Goal: Task Accomplishment & Management: Manage account settings

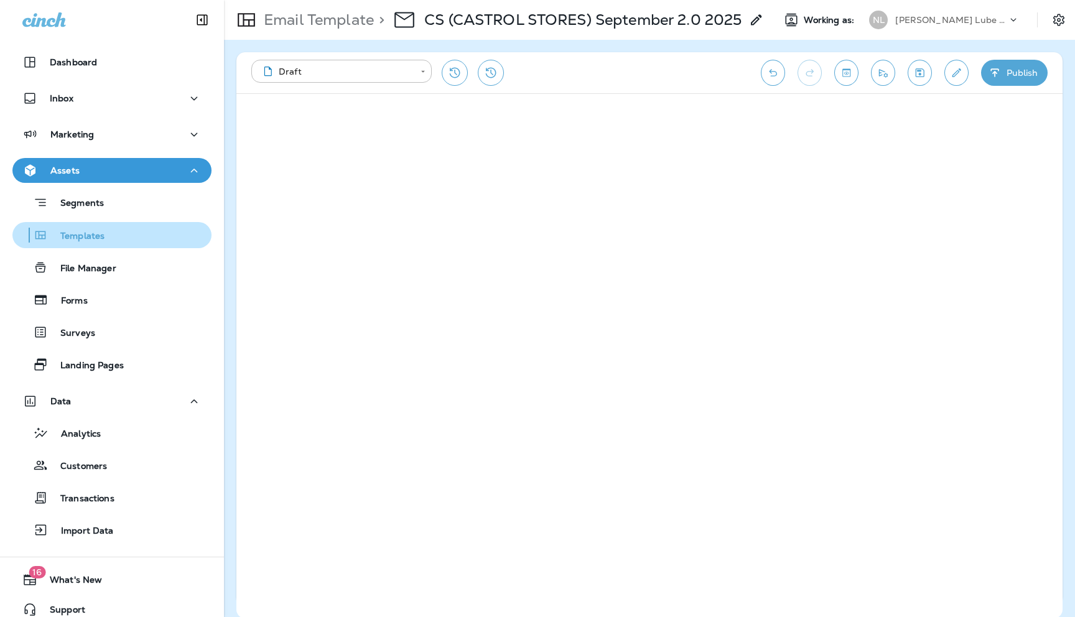
click at [88, 236] on p "Templates" at bounding box center [76, 237] width 57 height 12
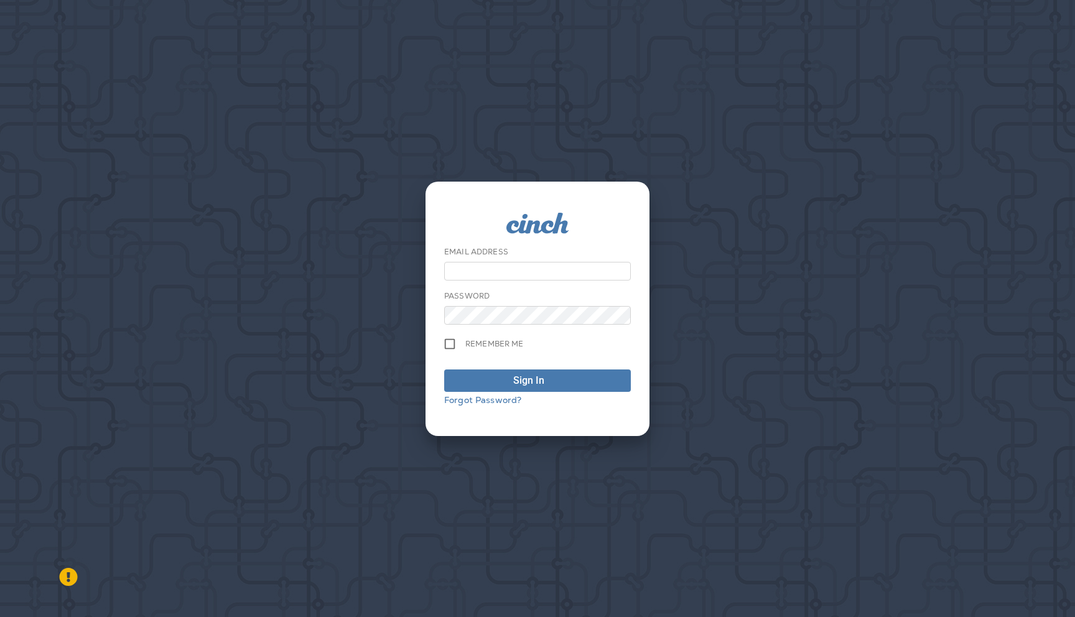
type input "**********"
click at [517, 381] on div "Sign In" at bounding box center [528, 380] width 31 height 15
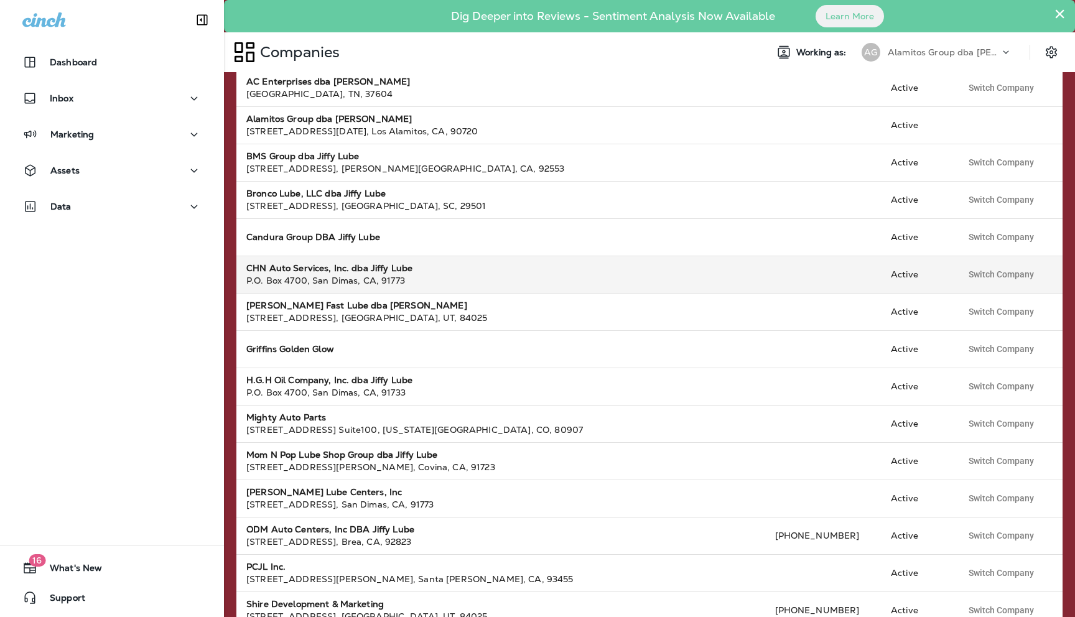
scroll to position [155, 0]
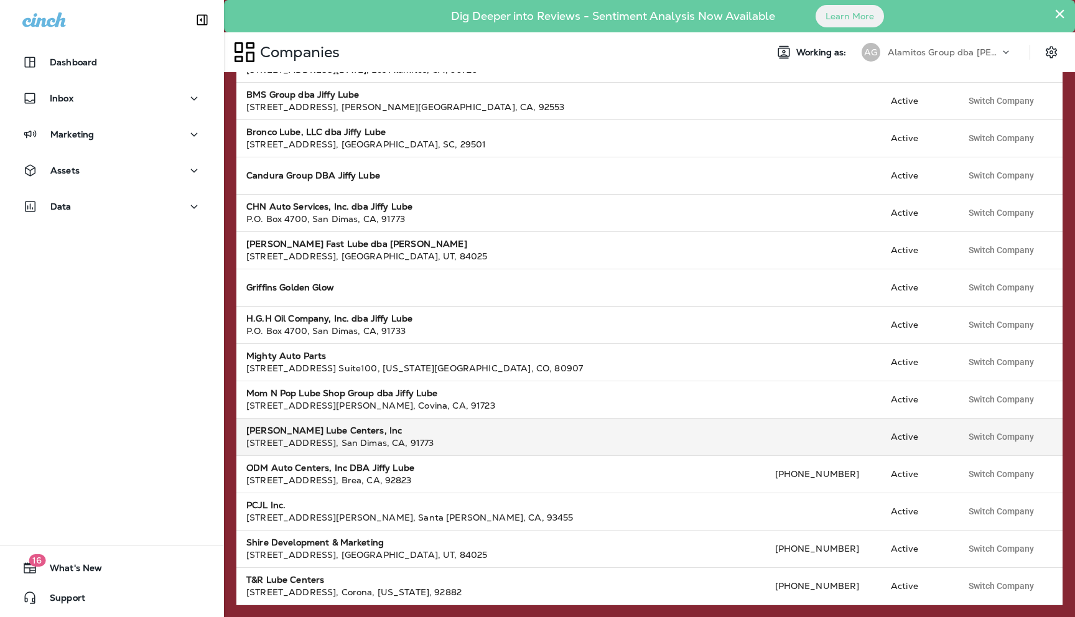
click at [307, 432] on strong "[PERSON_NAME] Lube Centers, Inc" at bounding box center [323, 430] width 155 height 11
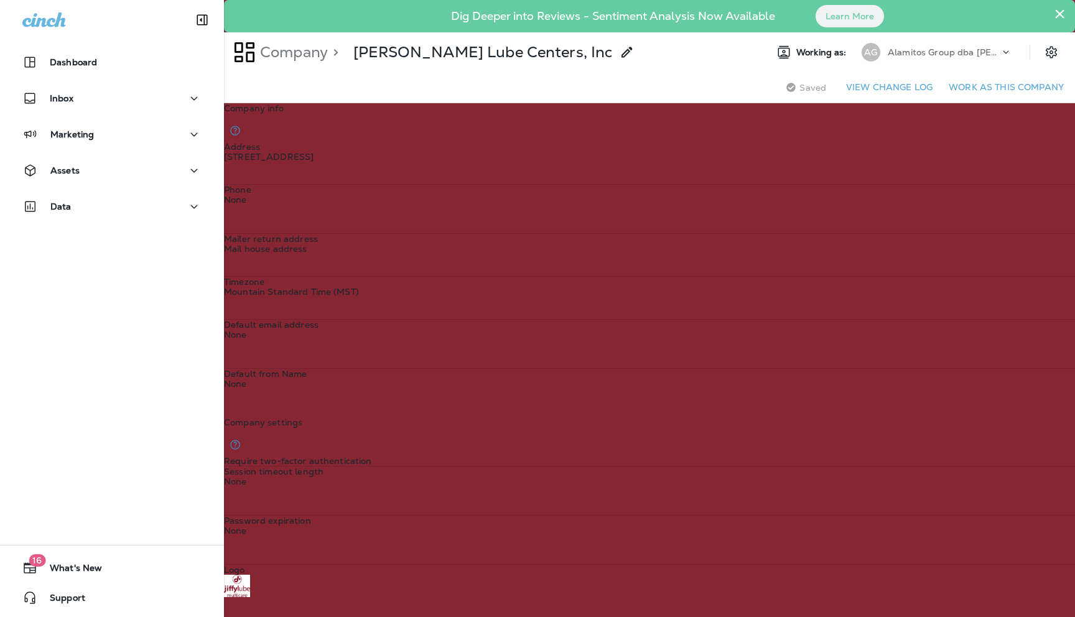
click at [991, 86] on button "Work as this company" at bounding box center [1006, 87] width 125 height 19
click at [182, 203] on div "Data" at bounding box center [111, 207] width 179 height 16
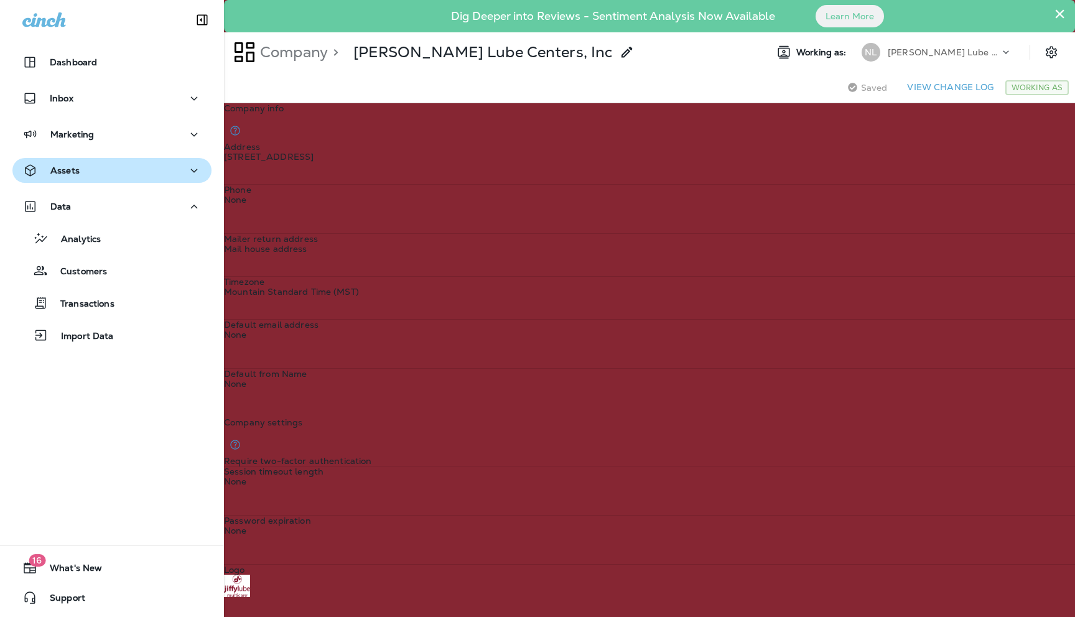
click at [110, 170] on div "Assets" at bounding box center [111, 171] width 179 height 16
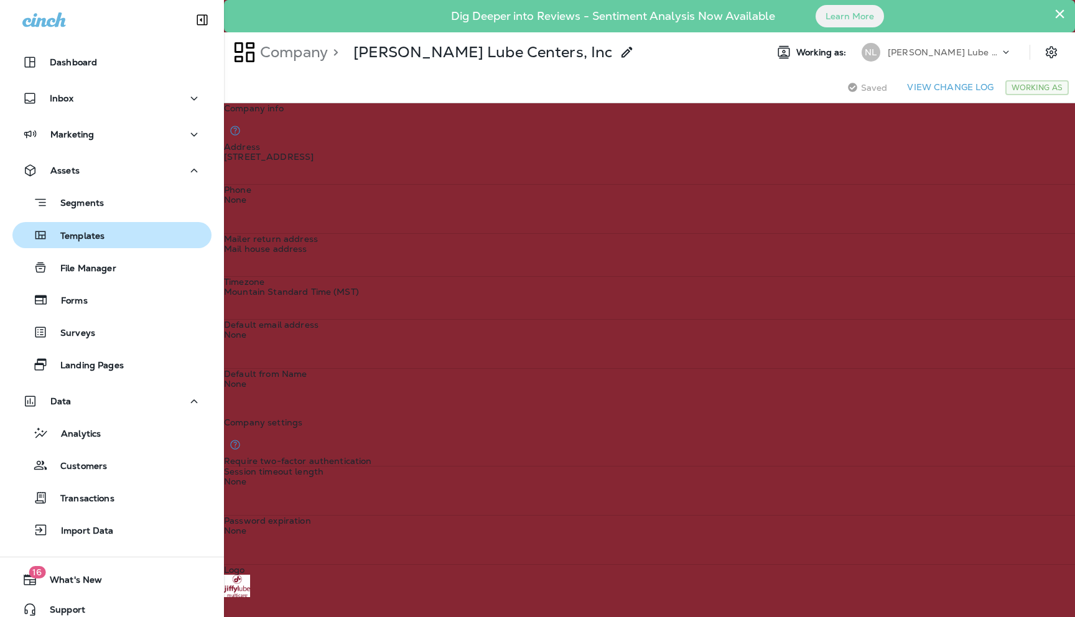
click at [105, 237] on div "Templates" at bounding box center [111, 235] width 189 height 19
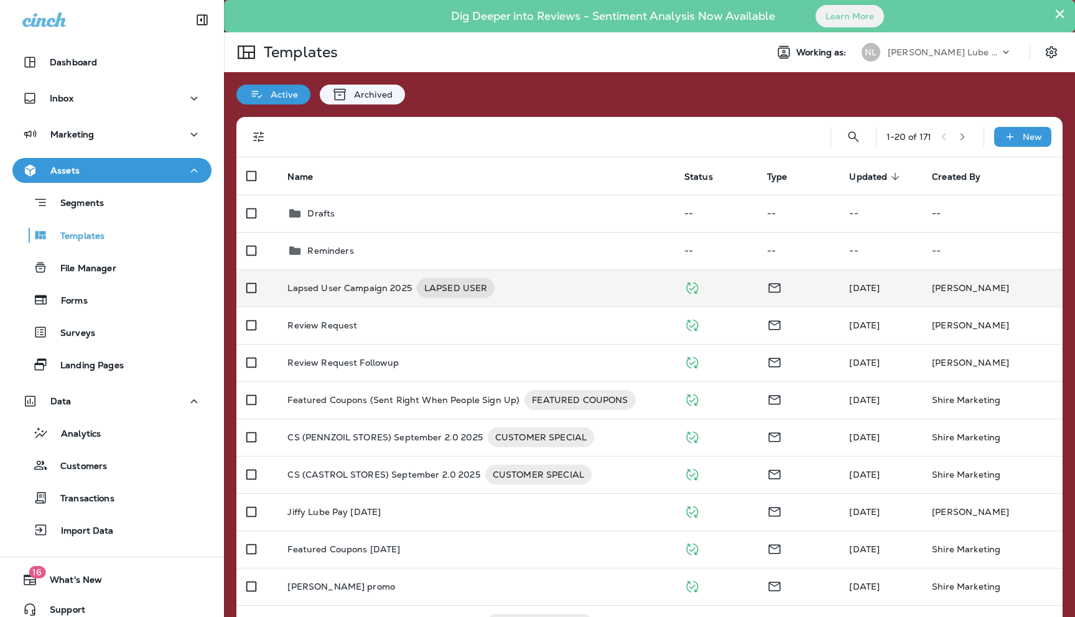
click at [328, 285] on p "Lapsed User Campaign 2025" at bounding box center [349, 288] width 124 height 20
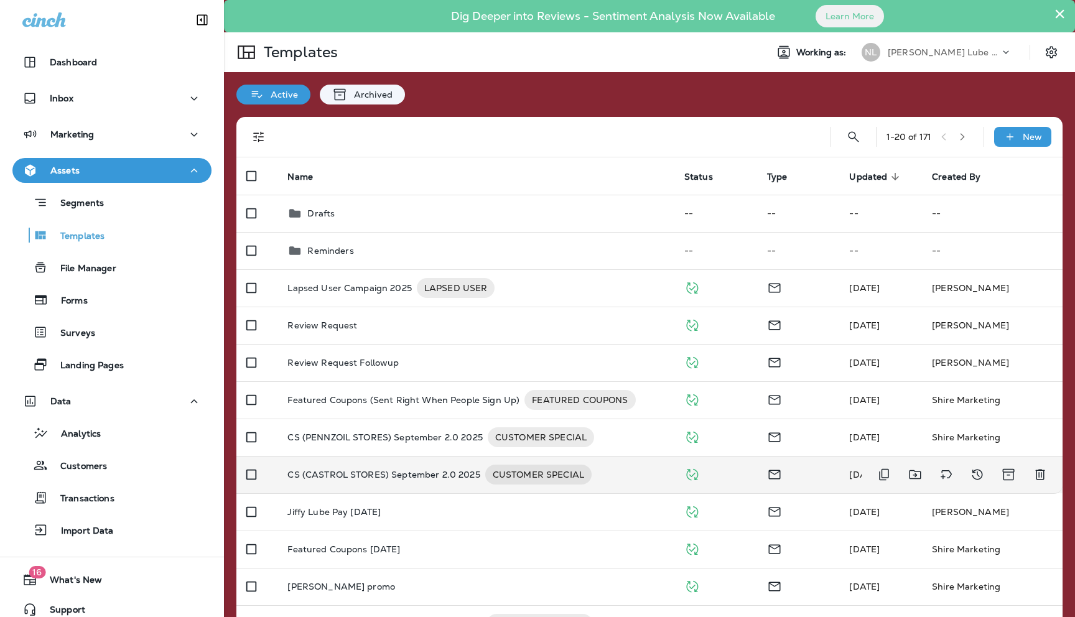
click at [345, 468] on p "CS (CASTROL STORES) September 2.0 2025" at bounding box center [383, 475] width 192 height 20
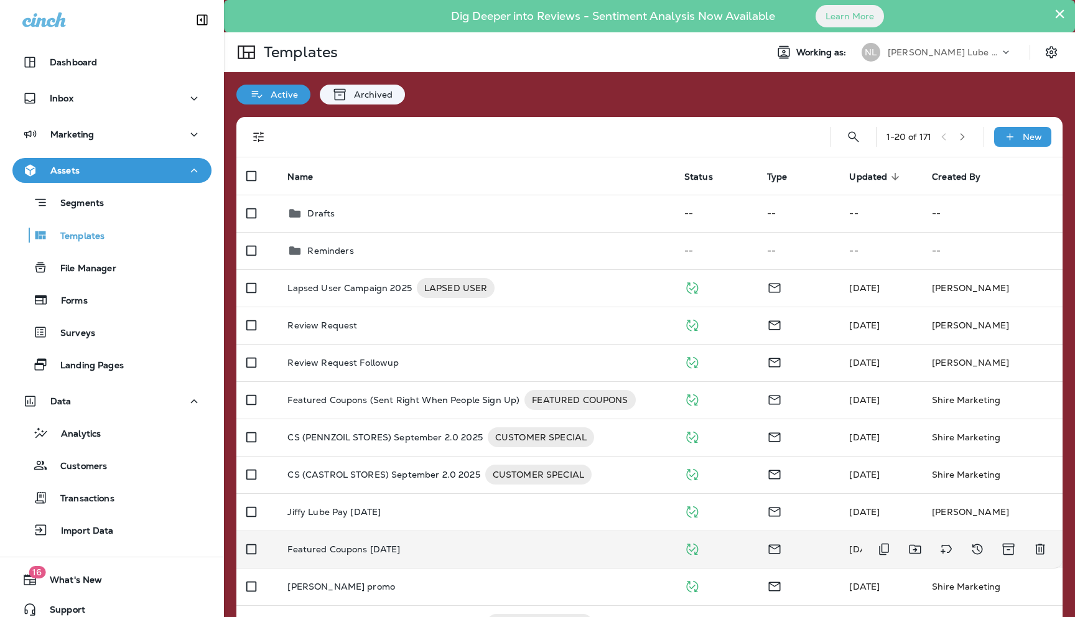
click at [348, 541] on td "Featured Coupons [DATE]" at bounding box center [475, 549] width 396 height 37
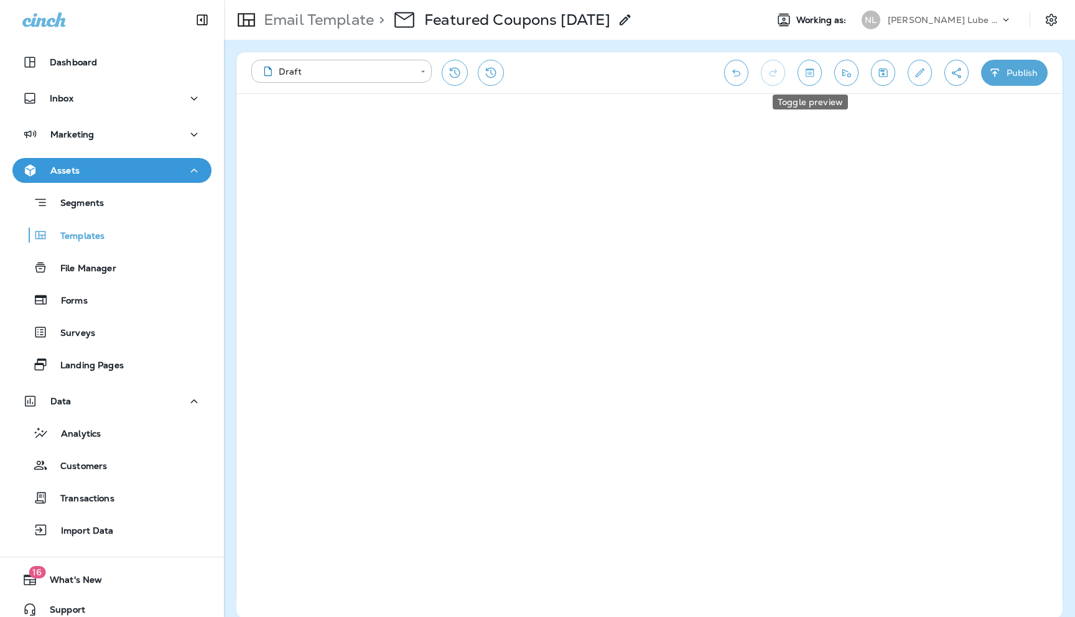
click at [810, 72] on icon "Toggle preview" at bounding box center [809, 72] width 8 height 8
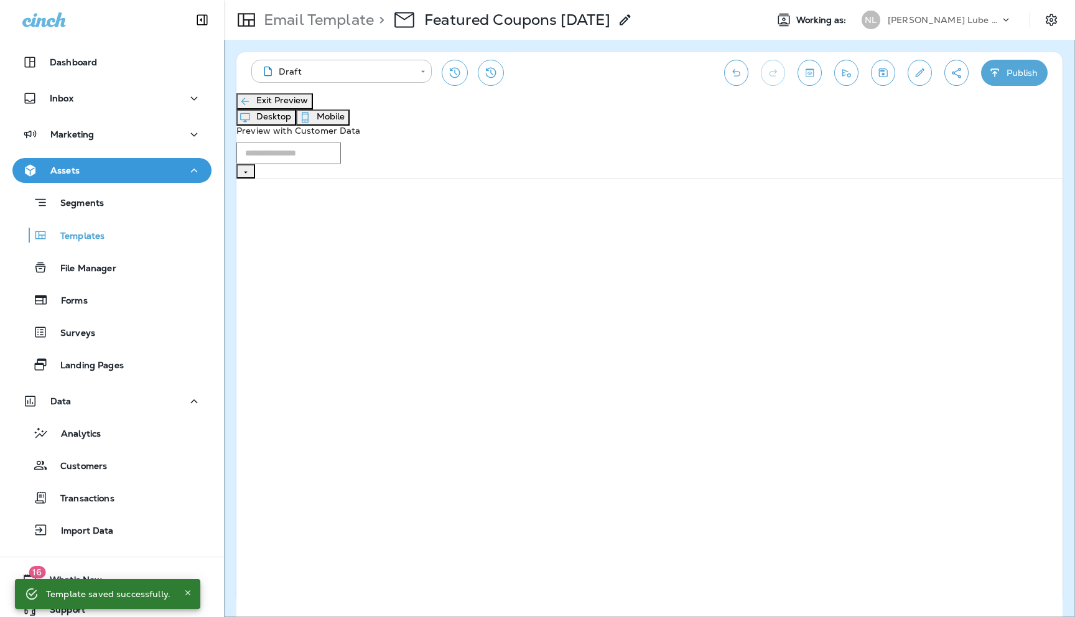
click at [995, 21] on div "[PERSON_NAME] Lube Centers, Inc" at bounding box center [944, 20] width 112 height 19
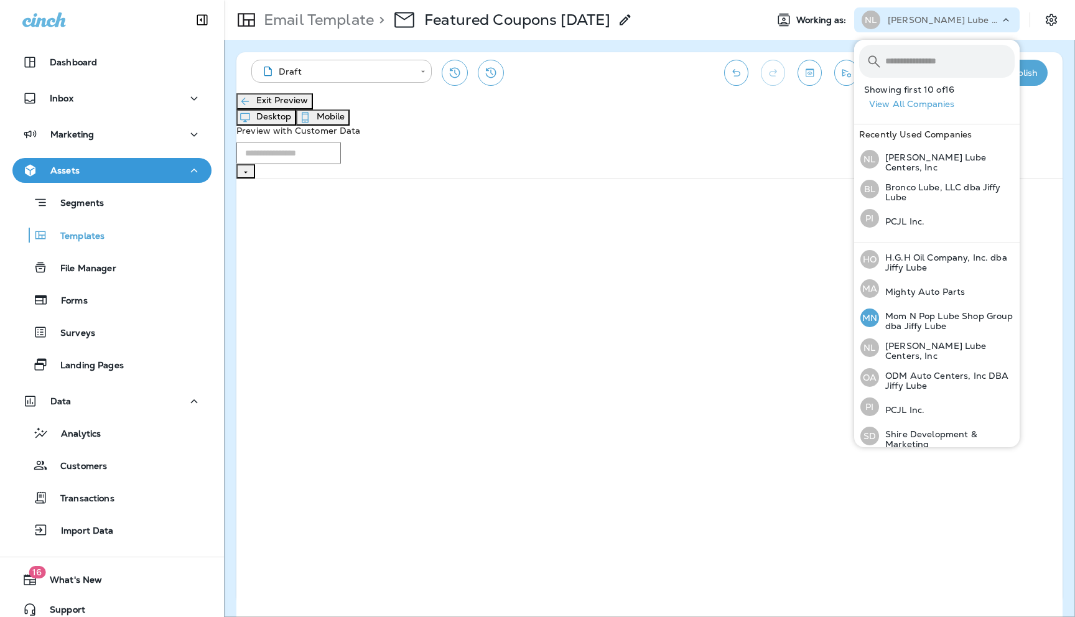
scroll to position [267, 0]
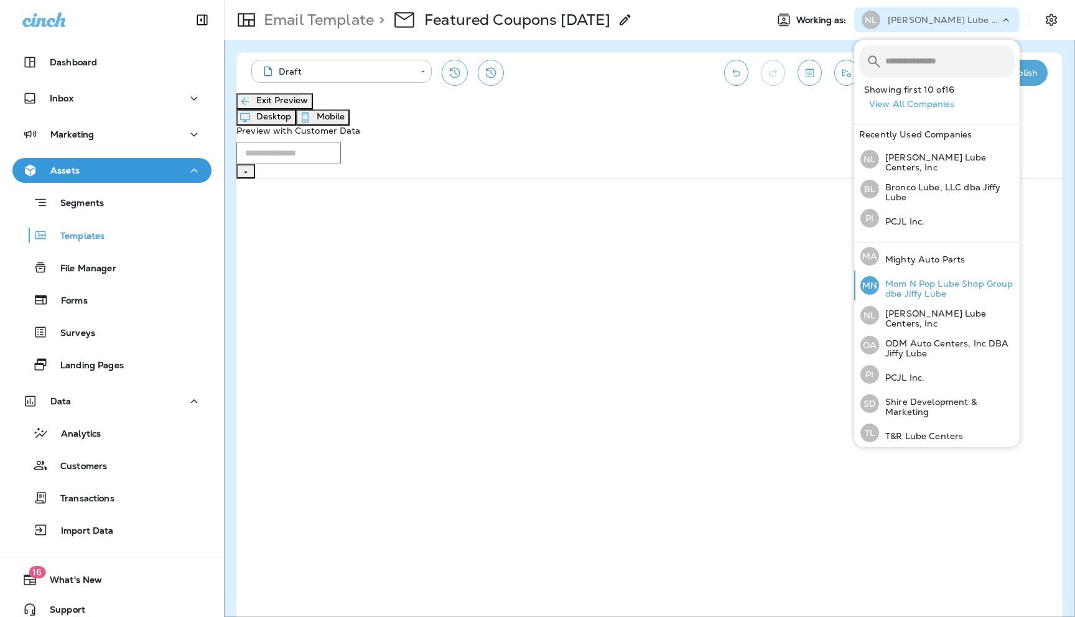
click at [898, 282] on p "Mom N Pop Lube Shop Group dba Jiffy Lube" at bounding box center [947, 289] width 136 height 20
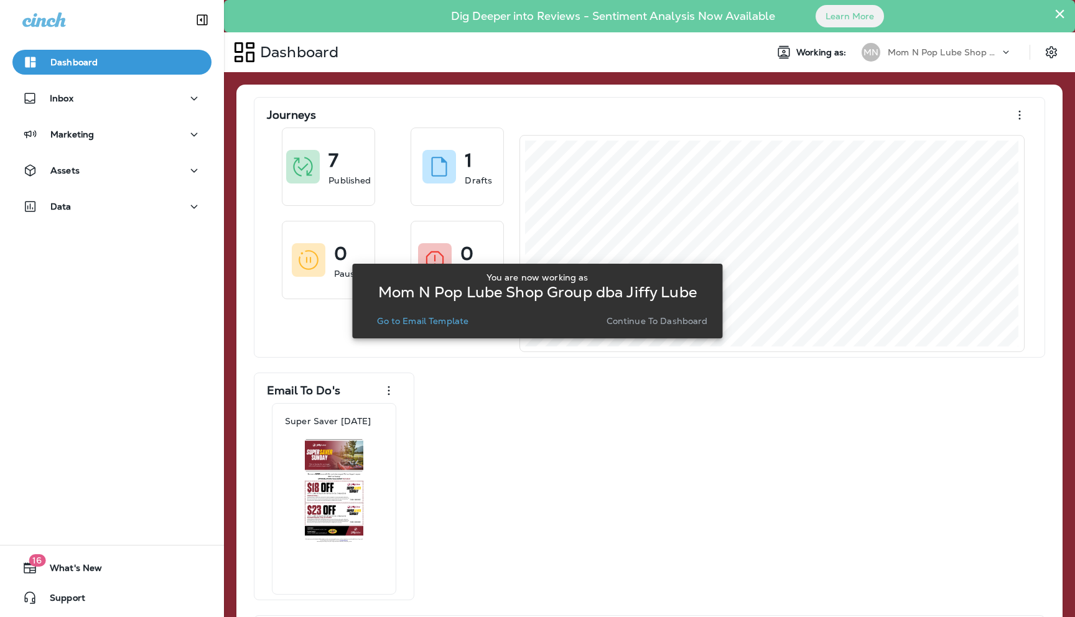
click at [681, 320] on p "Continue to Dashboard" at bounding box center [656, 321] width 101 height 10
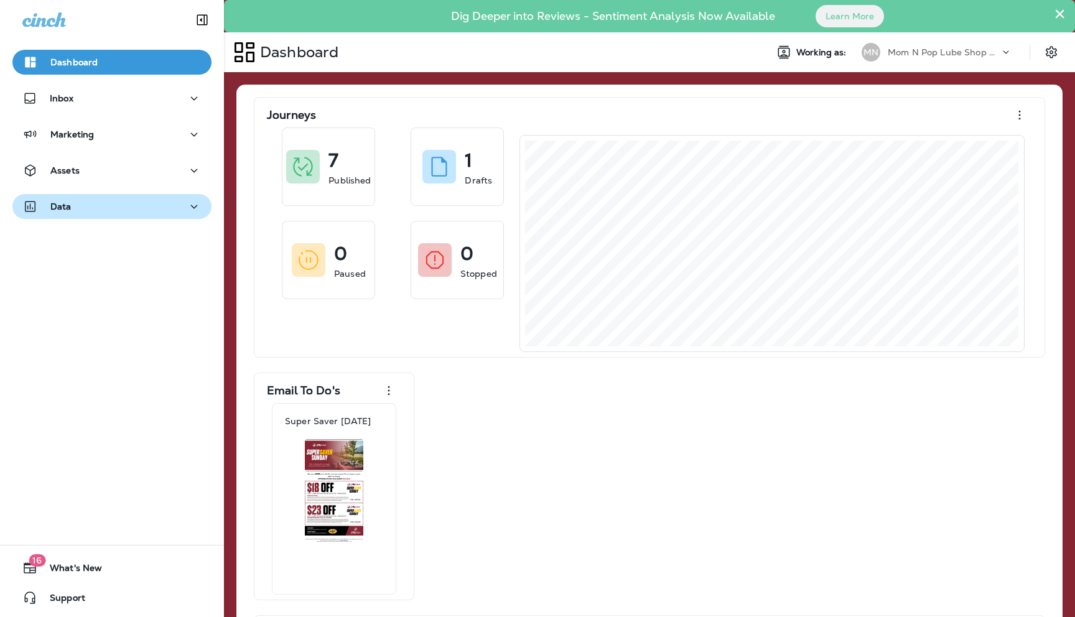
click at [137, 202] on div "Data" at bounding box center [111, 207] width 179 height 16
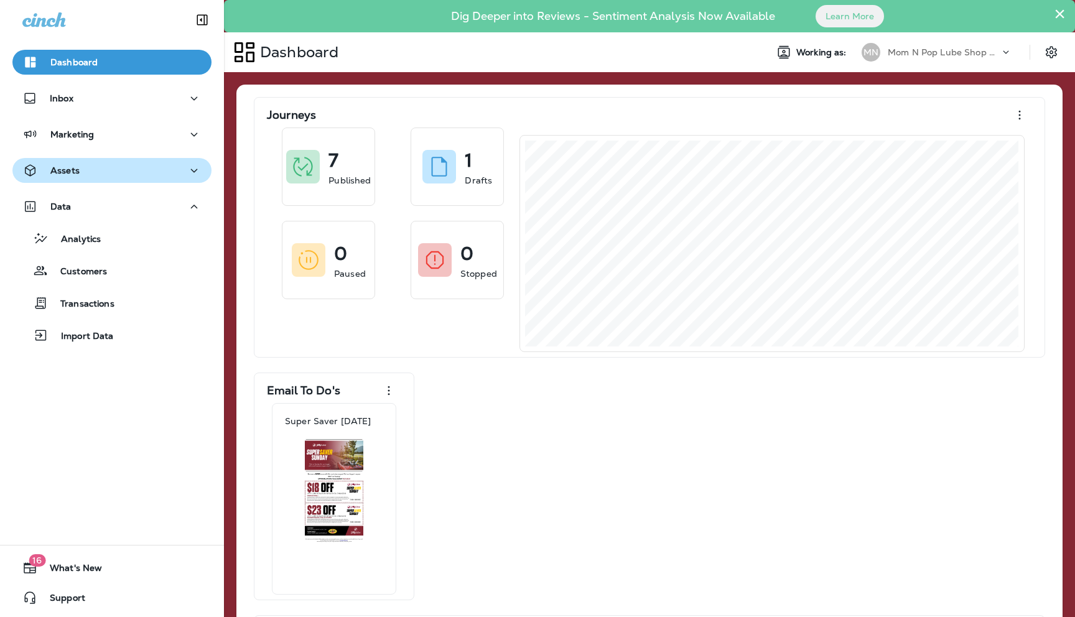
click at [92, 175] on div "Assets" at bounding box center [111, 171] width 179 height 16
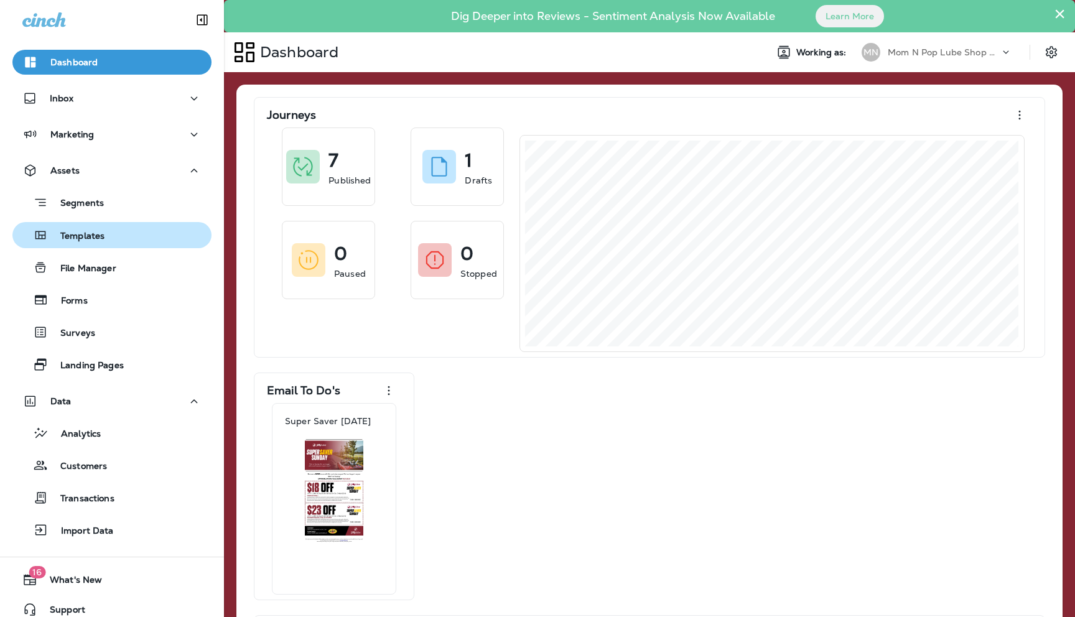
click at [91, 231] on p "Templates" at bounding box center [76, 237] width 57 height 12
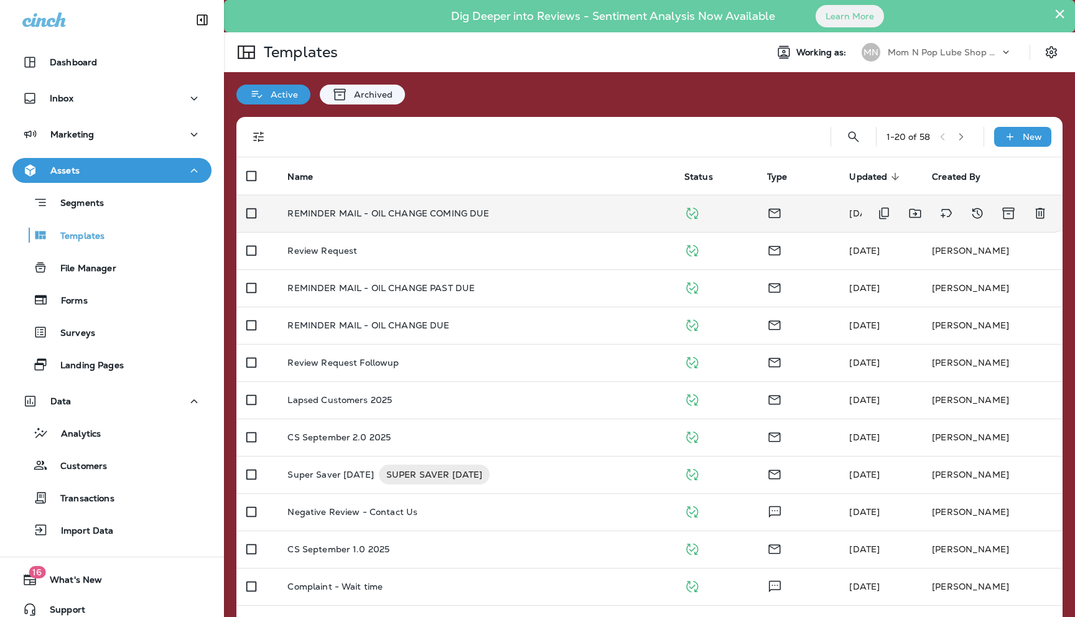
click at [348, 206] on td "REMINDER MAIL - OIL CHANGE COMING DUE" at bounding box center [475, 213] width 396 height 37
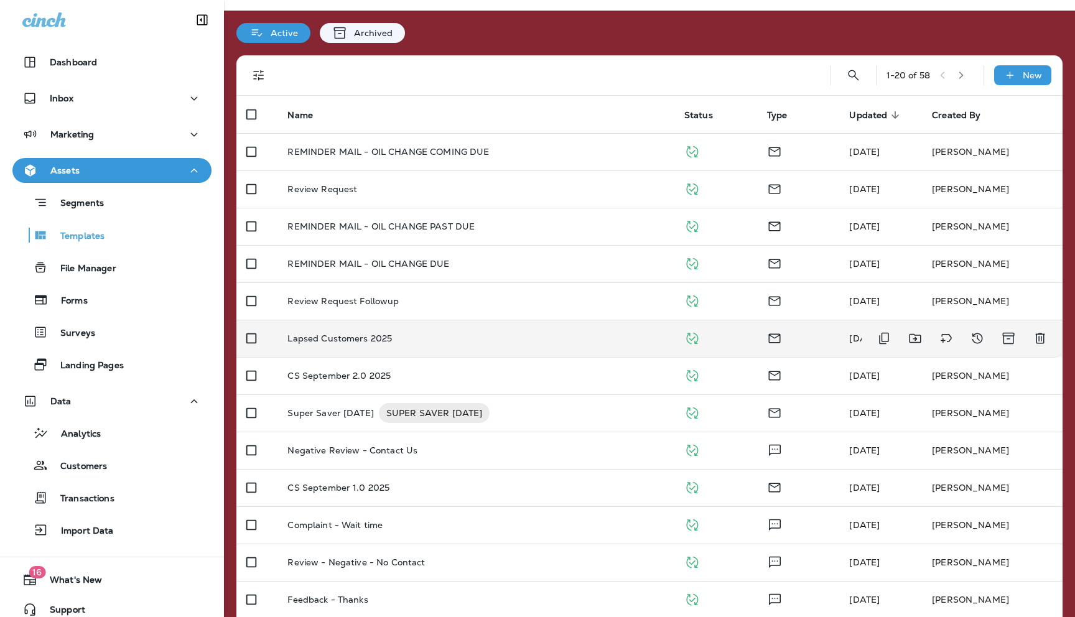
scroll to position [70, 0]
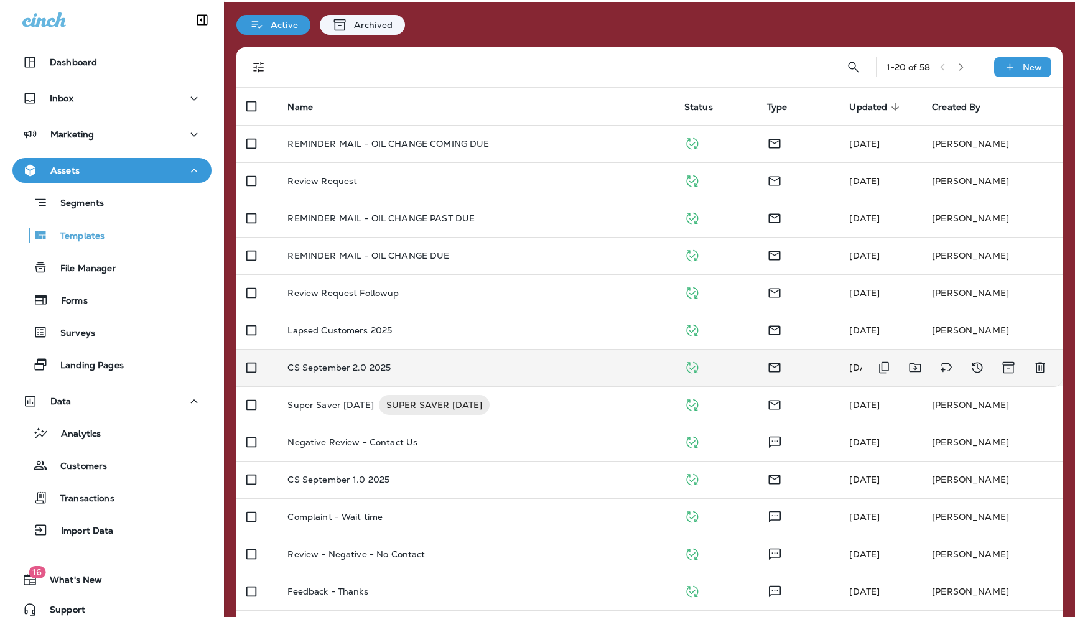
click at [355, 372] on p "CS September 2.0 2025" at bounding box center [338, 368] width 103 height 10
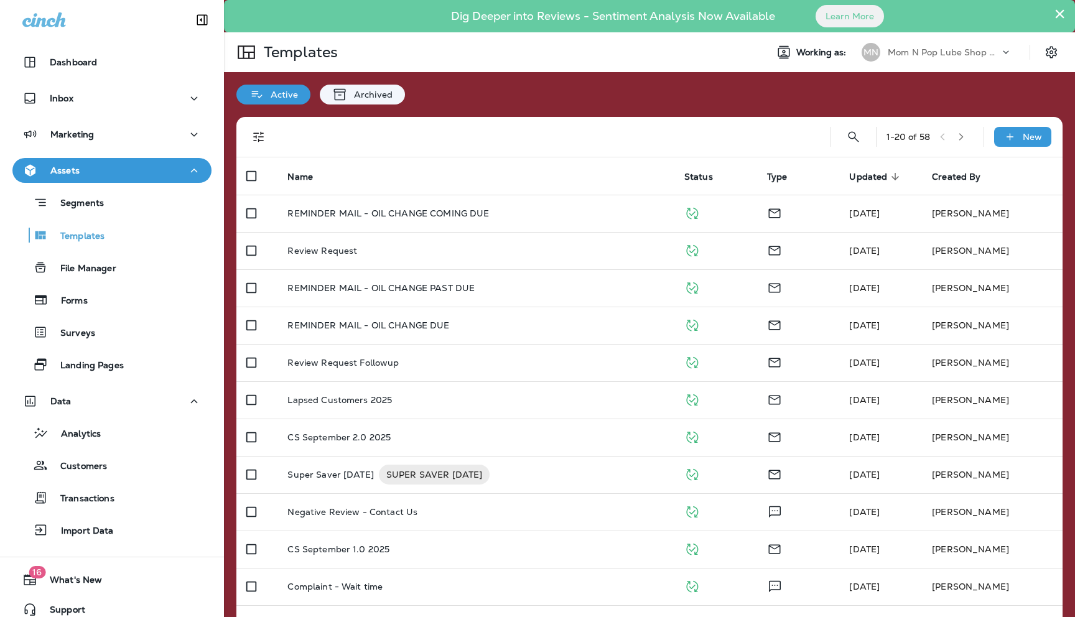
click at [935, 51] on p "Mom N Pop Lube Shop Group dba Jiffy Lube" at bounding box center [944, 52] width 112 height 10
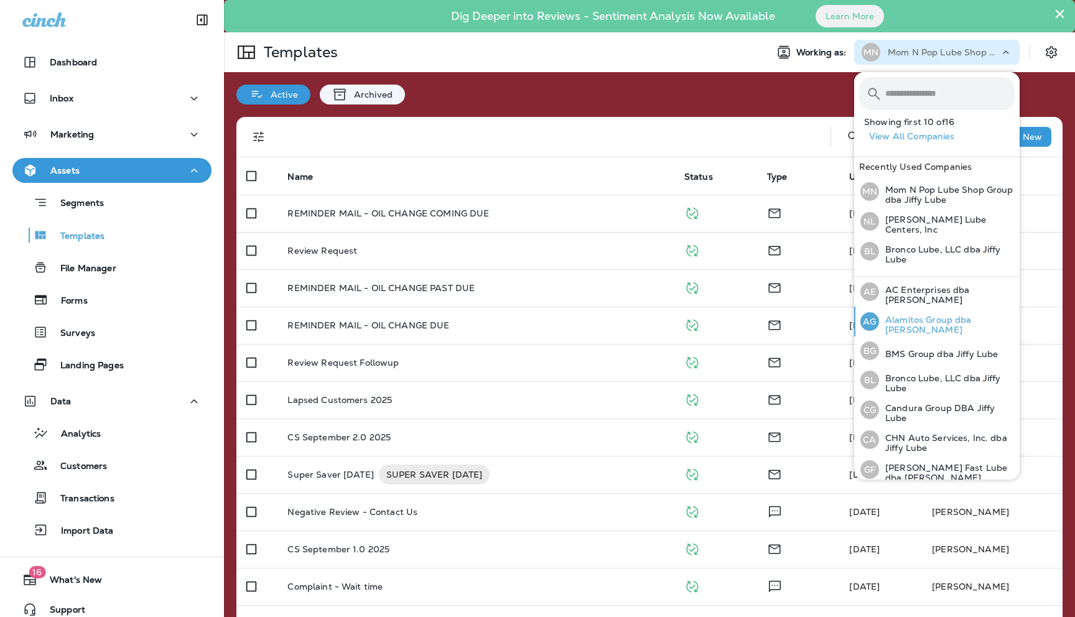
click at [907, 315] on div "AG Alamitos Group dba Jiffy Lube" at bounding box center [937, 322] width 164 height 30
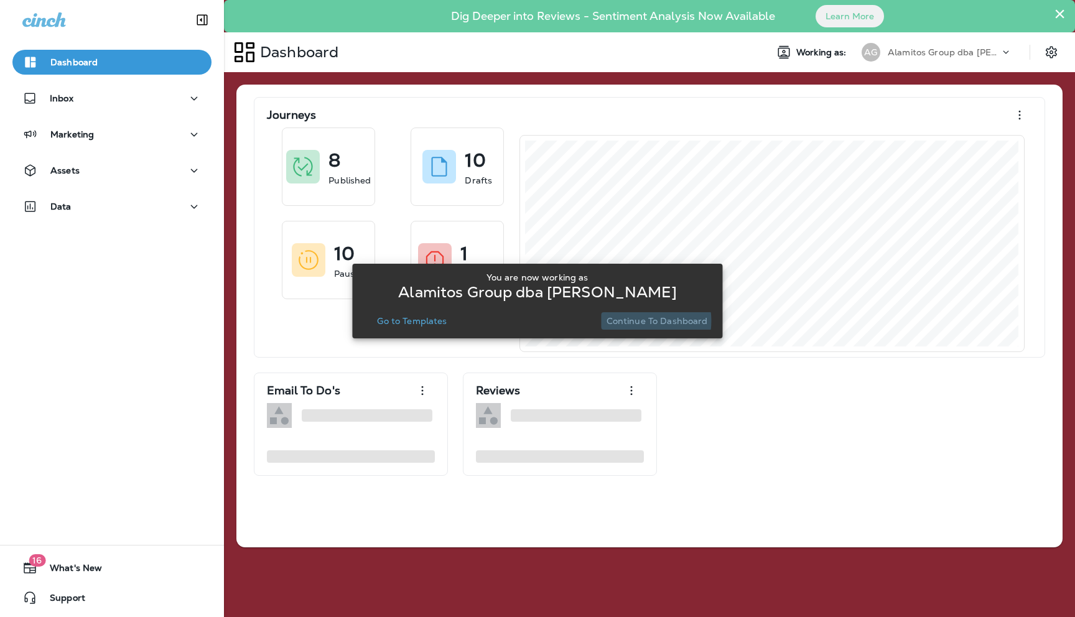
click at [635, 321] on p "Continue to Dashboard" at bounding box center [656, 321] width 101 height 10
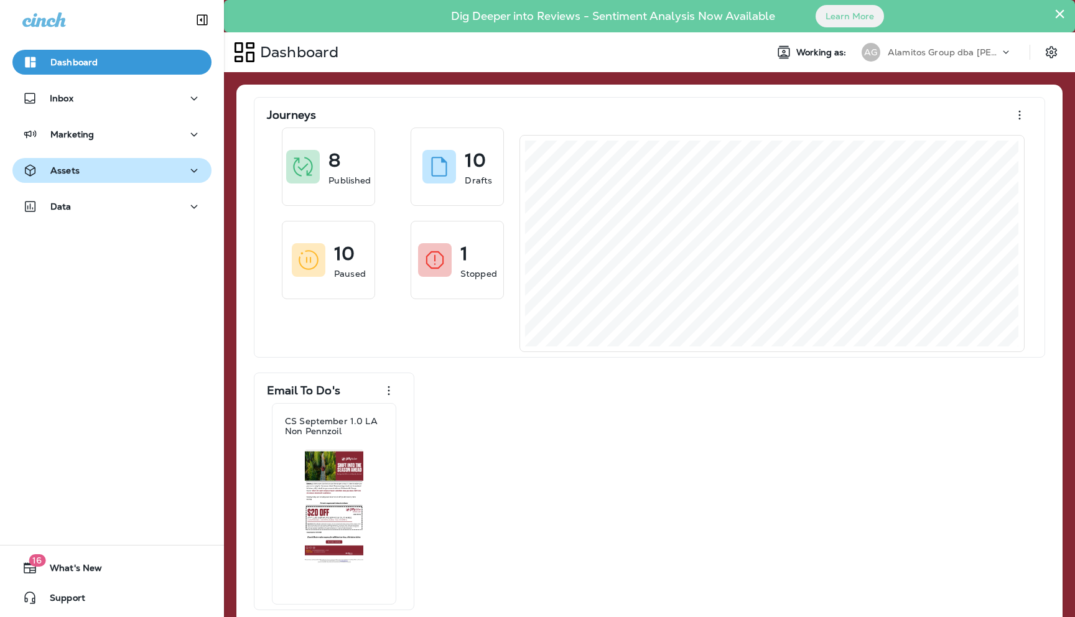
click at [135, 172] on div "Assets" at bounding box center [111, 171] width 179 height 16
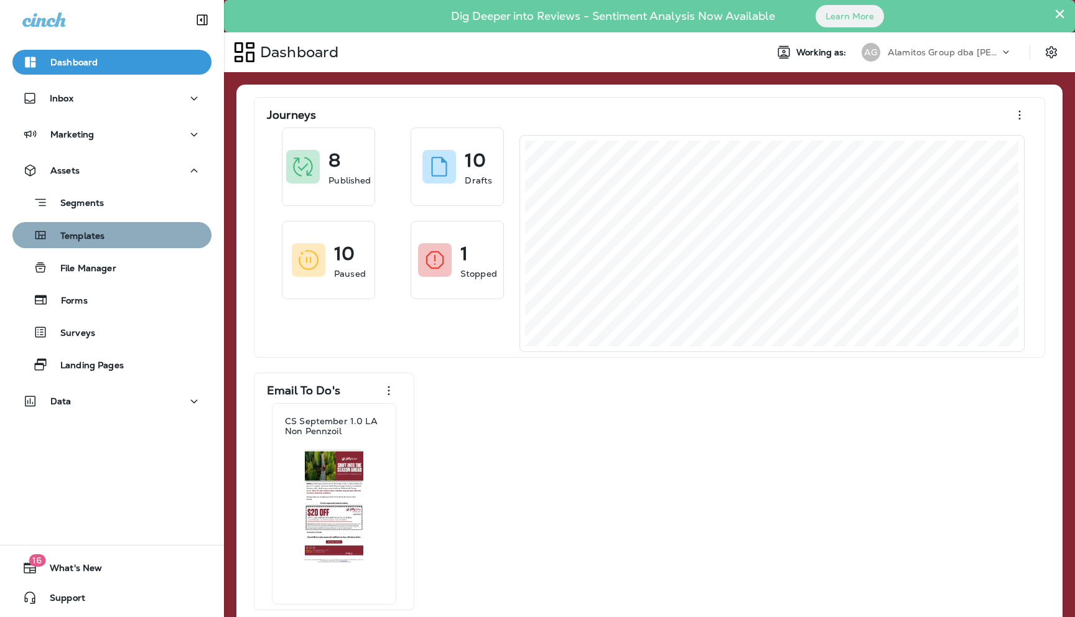
click at [106, 233] on div "Templates" at bounding box center [111, 235] width 189 height 19
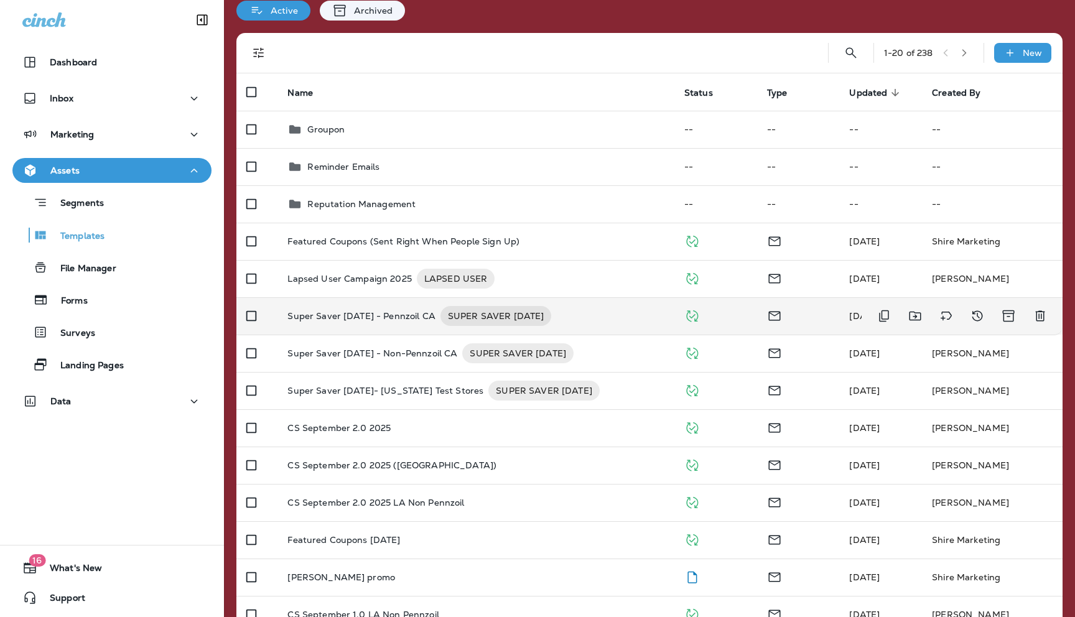
scroll to position [101, 0]
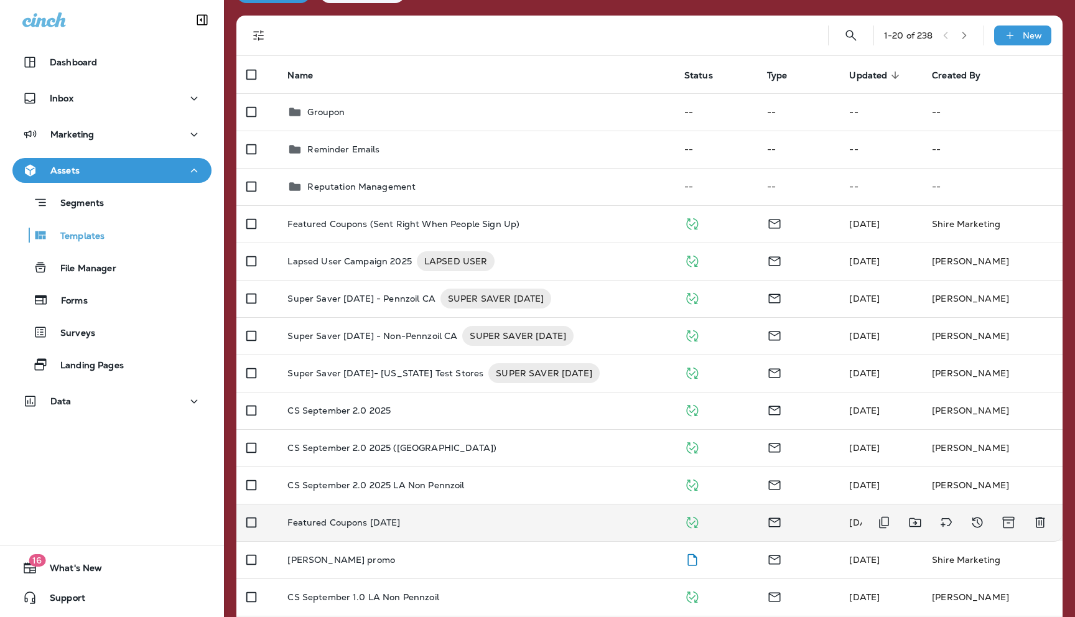
click at [353, 521] on p "Featured Coupons [DATE]" at bounding box center [343, 522] width 113 height 10
